Goal: Task Accomplishment & Management: Complete application form

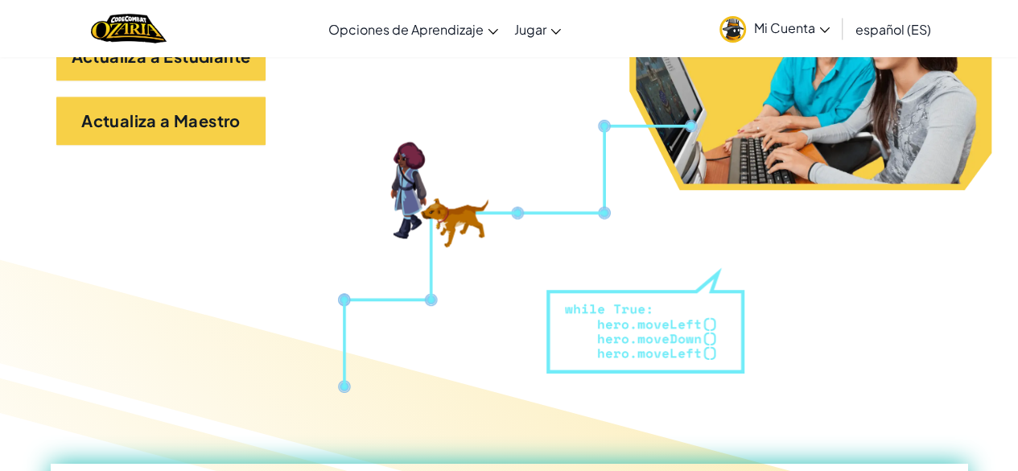
scroll to position [309, 0]
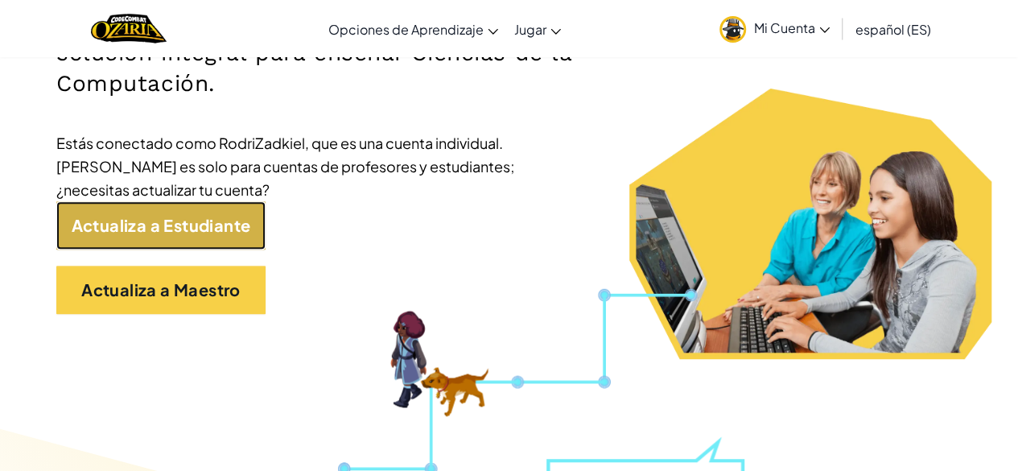
click at [214, 208] on link "Actualiza a Estudiante" at bounding box center [160, 225] width 209 height 48
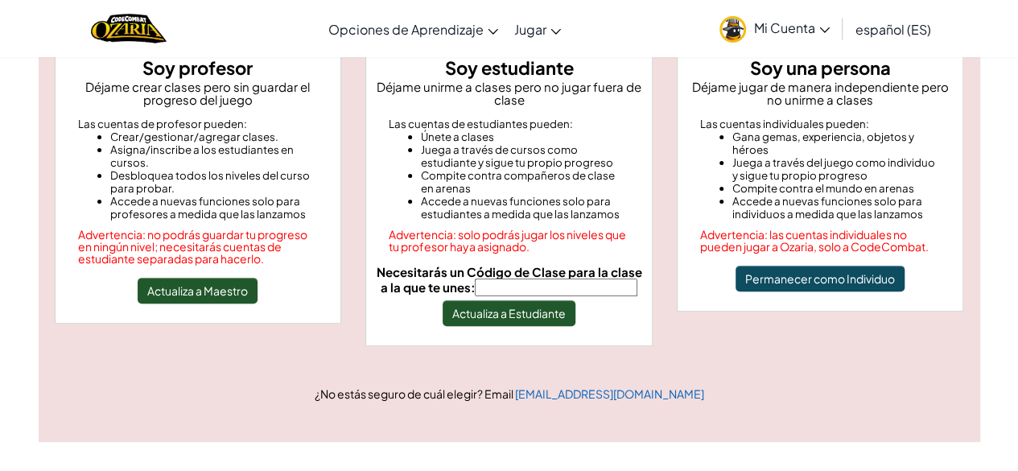
scroll to position [169, 0]
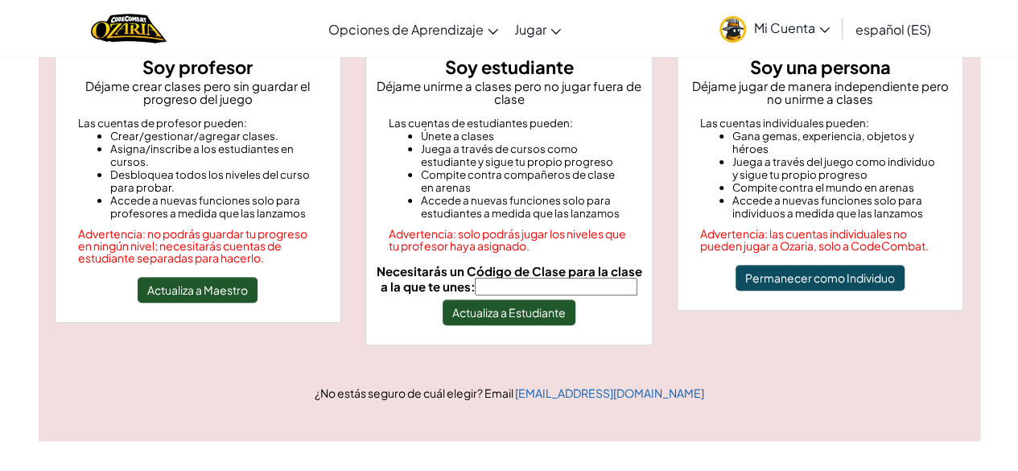
click at [503, 294] on input "Necesitarás un Código de Clase para la clase a la que te unes:" at bounding box center [556, 287] width 163 height 18
click at [502, 286] on input "Necesitarás un Código de Clase para la clase a la que te unes:" at bounding box center [556, 287] width 163 height 18
paste input "ShipPaintMusic"
click at [472, 315] on button "Actualiza a Estudiante" at bounding box center [509, 312] width 133 height 26
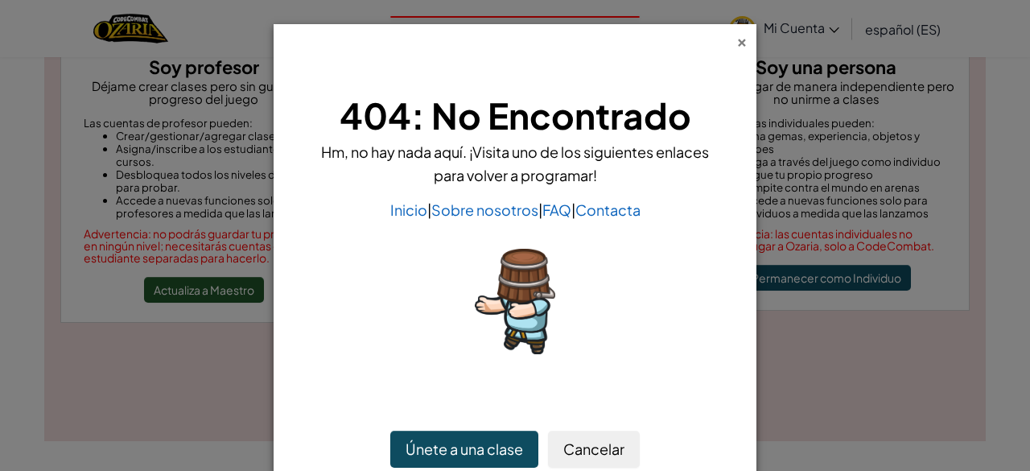
click at [736, 33] on div "×" at bounding box center [741, 39] width 11 height 17
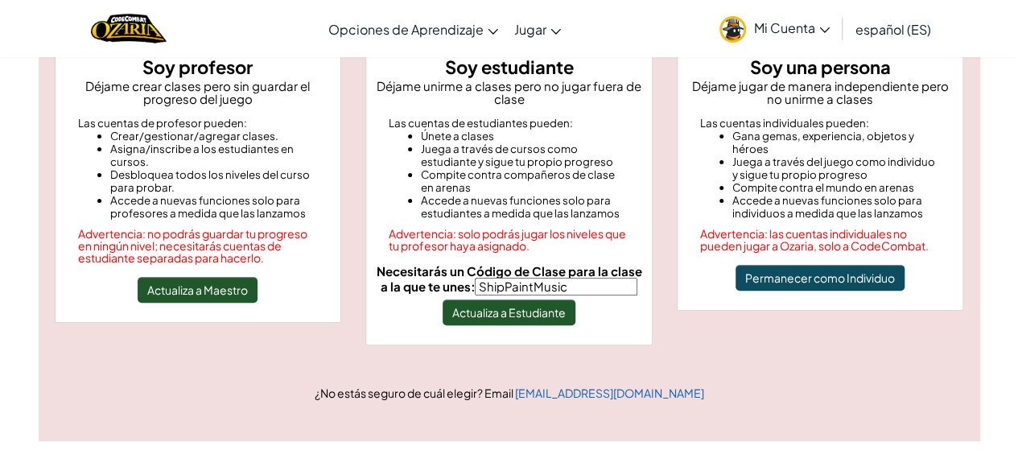
drag, startPoint x: 592, startPoint y: 285, endPoint x: 391, endPoint y: 280, distance: 201.3
click at [391, 280] on label "Necesitarás un Código de Clase para la clase a la que te unes: ShipPaintMusic" at bounding box center [509, 280] width 273 height 31
click at [538, 302] on button "Actualiza a Estudiante" at bounding box center [509, 312] width 133 height 26
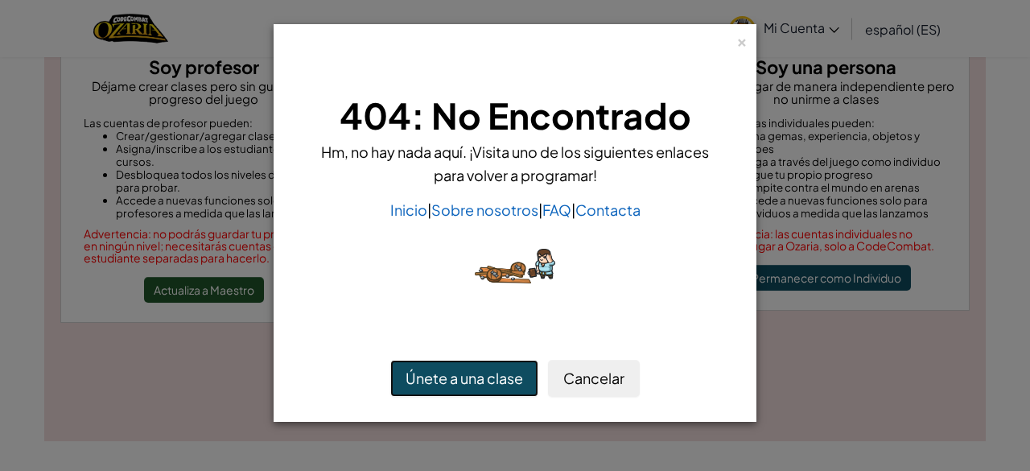
click at [470, 374] on button "Únete a una clase" at bounding box center [464, 378] width 148 height 37
click at [480, 376] on button "Únete a una clase" at bounding box center [464, 378] width 148 height 37
click at [810, 376] on div "× 404: No Encontrado Hm, no hay nada aquí. ¡Visita uno de los siguientes enlace…" at bounding box center [515, 235] width 1030 height 471
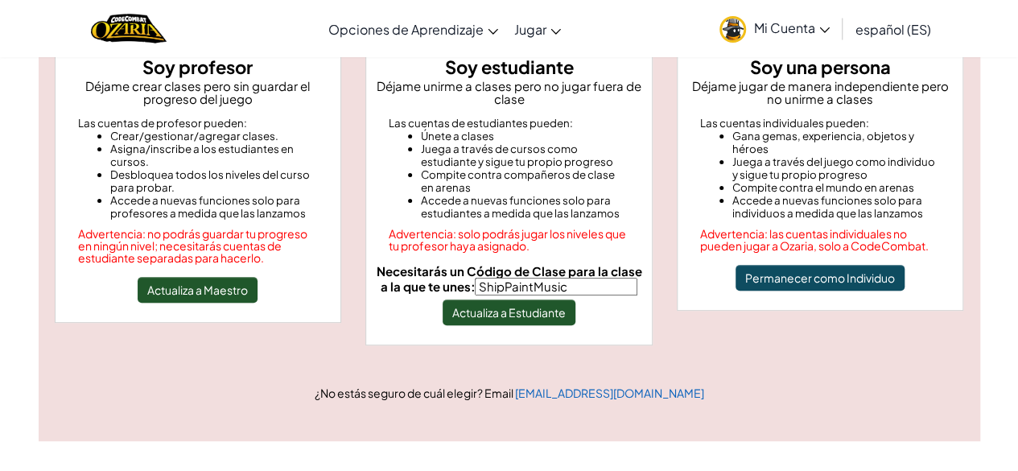
click at [588, 284] on input "ShipPaintMusic" at bounding box center [556, 287] width 163 height 18
type input "S"
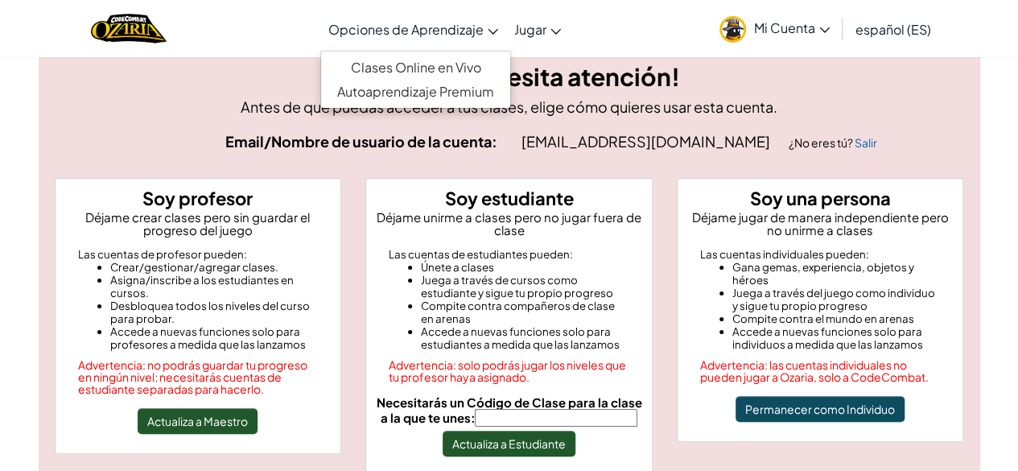
scroll to position [37, 0]
